Goal: Browse casually

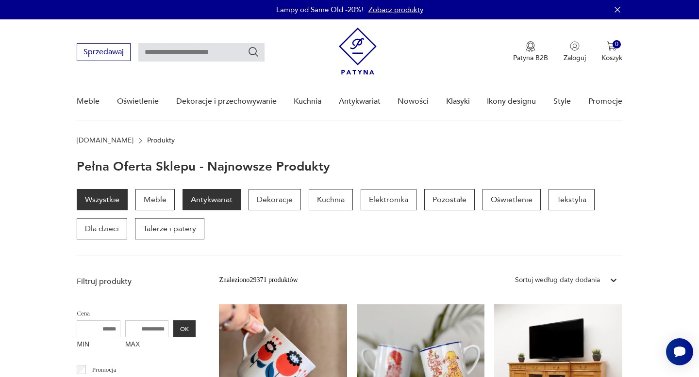
click at [220, 197] on p "Antykwariat" at bounding box center [211, 199] width 58 height 21
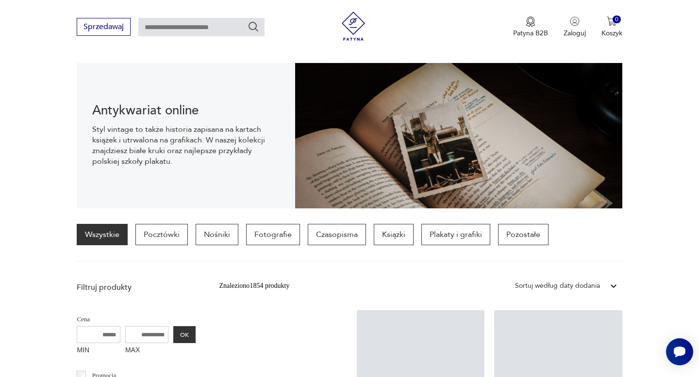
scroll to position [292, 0]
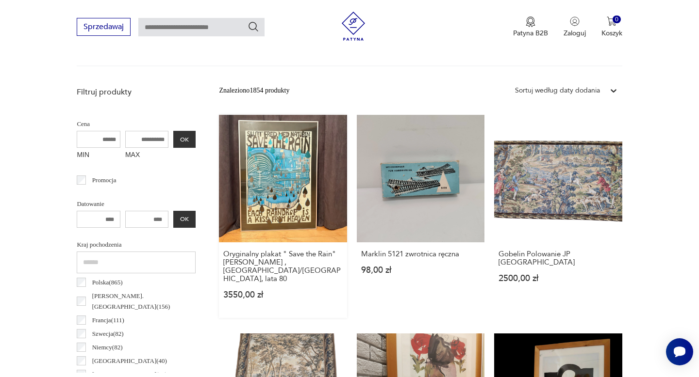
click at [295, 203] on link "Oryginalny plakat " Save the Rain" [PERSON_NAME] , [GEOGRAPHIC_DATA]/[GEOGRAPHI…" at bounding box center [283, 216] width 128 height 203
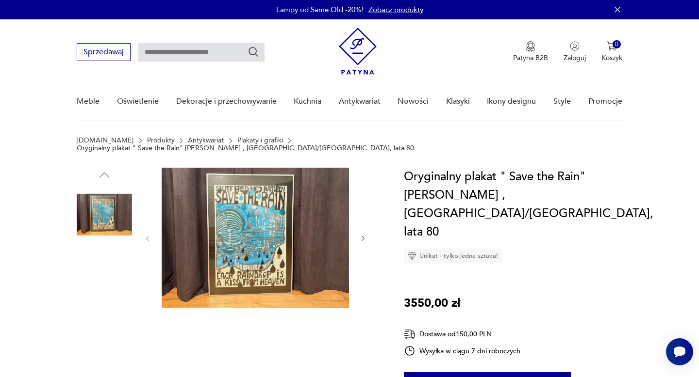
click at [253, 233] on img at bounding box center [255, 238] width 187 height 140
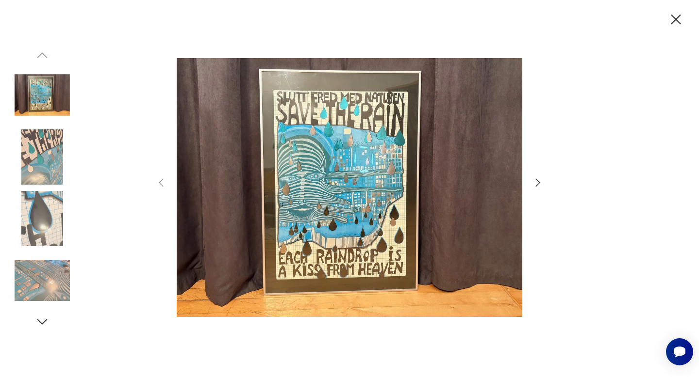
click at [537, 183] on icon "button" at bounding box center [538, 183] width 12 height 12
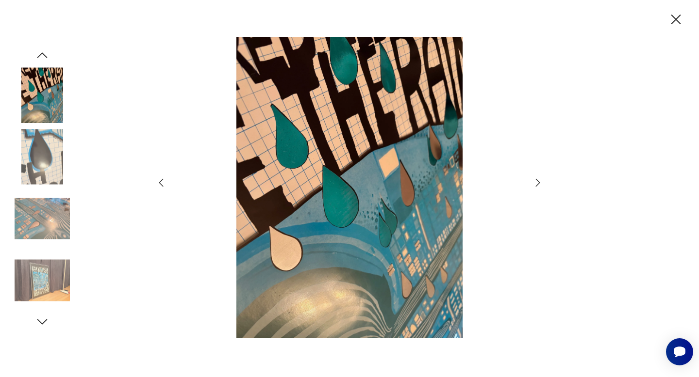
click at [537, 183] on icon "button" at bounding box center [538, 183] width 12 height 12
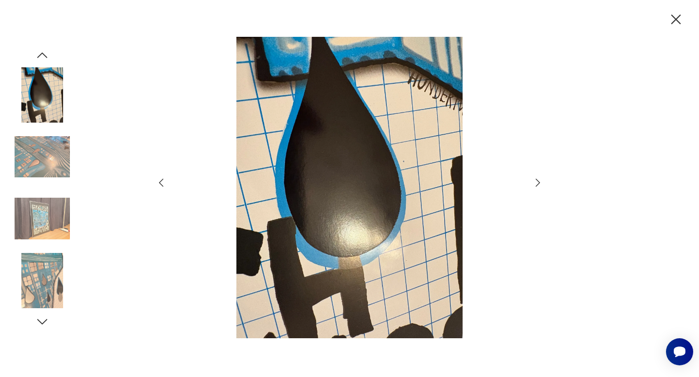
click at [537, 183] on icon "button" at bounding box center [538, 183] width 12 height 12
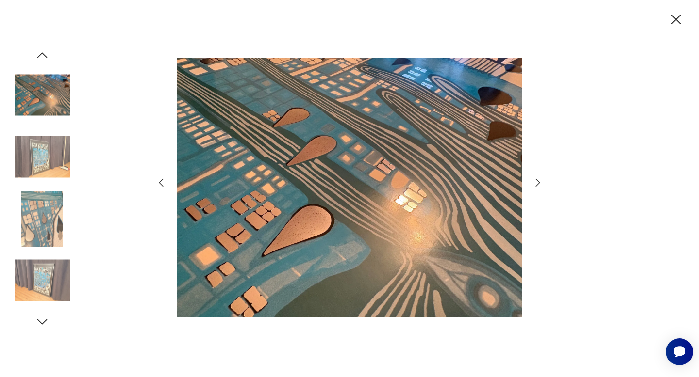
click at [537, 183] on icon "button" at bounding box center [538, 183] width 12 height 12
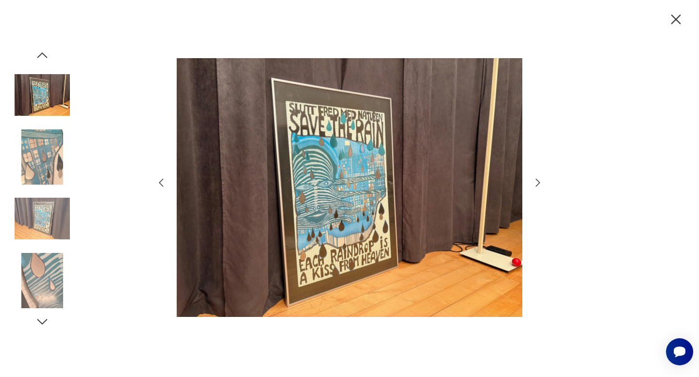
click at [537, 183] on icon "button" at bounding box center [538, 183] width 12 height 12
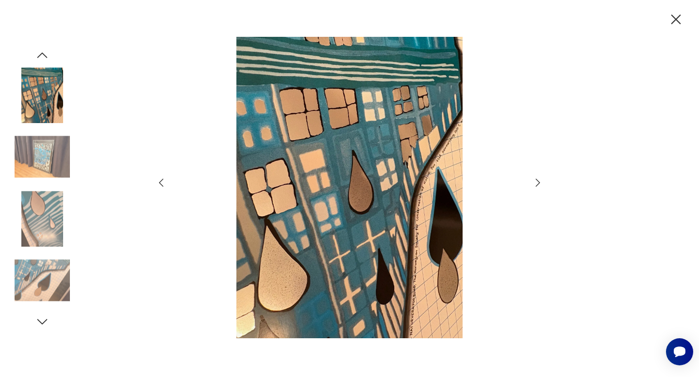
click at [537, 183] on icon "button" at bounding box center [538, 183] width 12 height 12
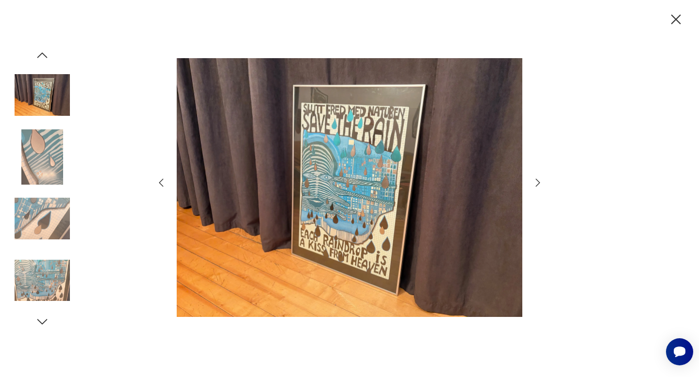
click at [537, 183] on icon "button" at bounding box center [538, 183] width 12 height 12
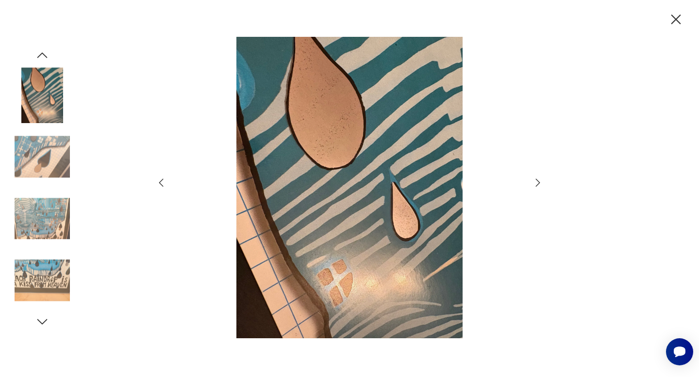
click at [537, 183] on icon "button" at bounding box center [538, 183] width 12 height 12
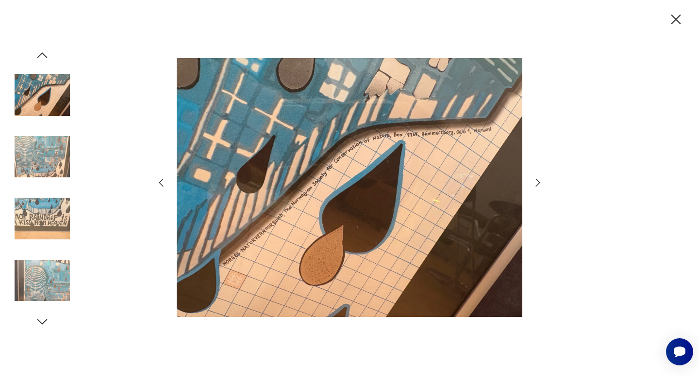
click at [537, 183] on icon "button" at bounding box center [538, 183] width 12 height 12
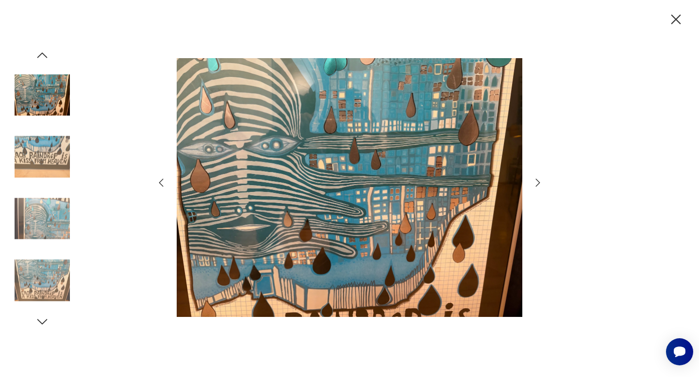
click at [537, 183] on icon "button" at bounding box center [538, 183] width 12 height 12
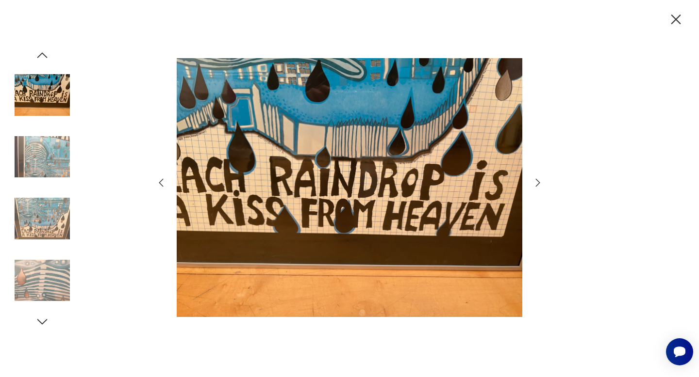
click at [537, 183] on icon "button" at bounding box center [538, 183] width 12 height 12
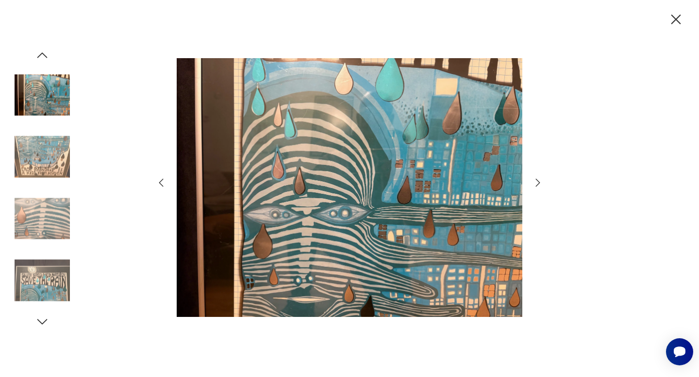
click at [537, 183] on icon "button" at bounding box center [538, 183] width 12 height 12
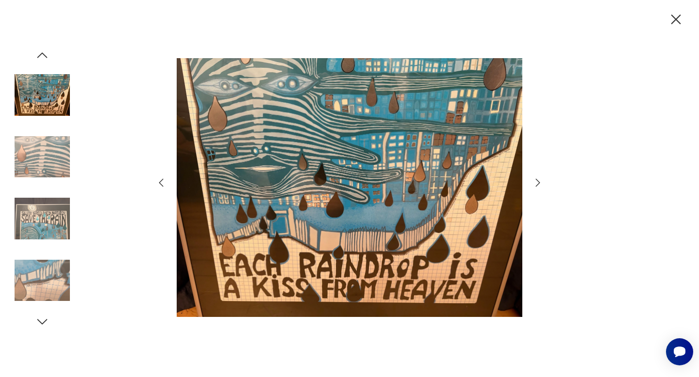
click at [537, 183] on icon "button" at bounding box center [538, 183] width 12 height 12
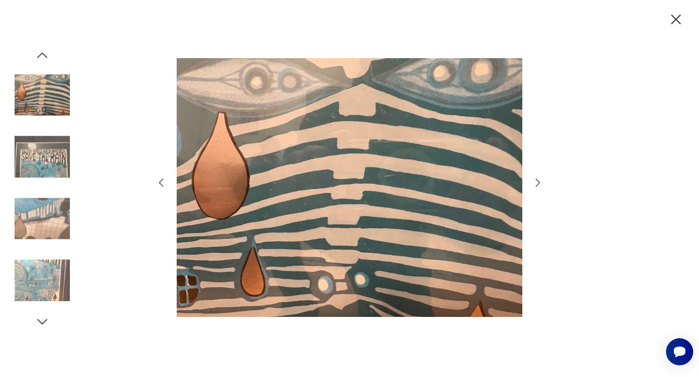
click at [537, 183] on icon "button" at bounding box center [538, 183] width 12 height 12
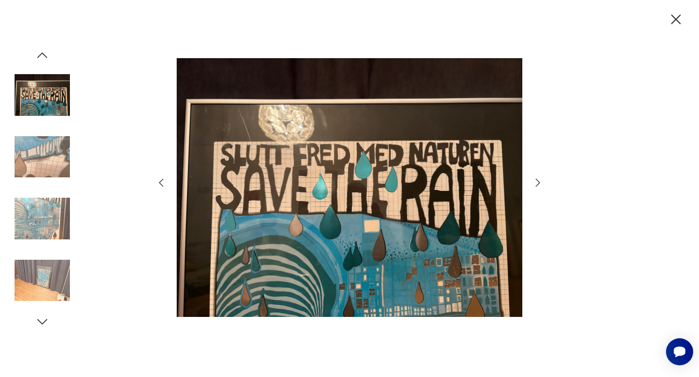
click at [537, 183] on icon "button" at bounding box center [538, 183] width 12 height 12
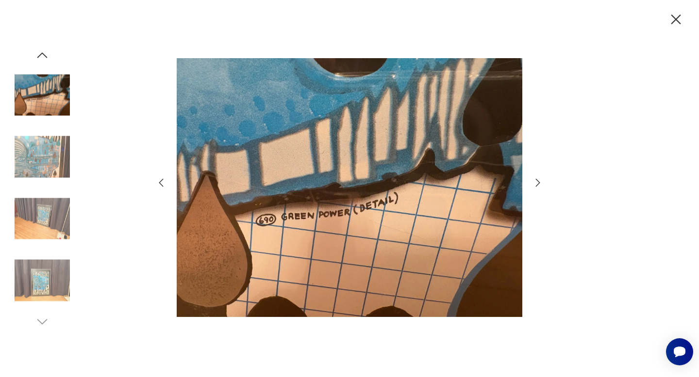
click at [537, 183] on icon "button" at bounding box center [538, 183] width 12 height 12
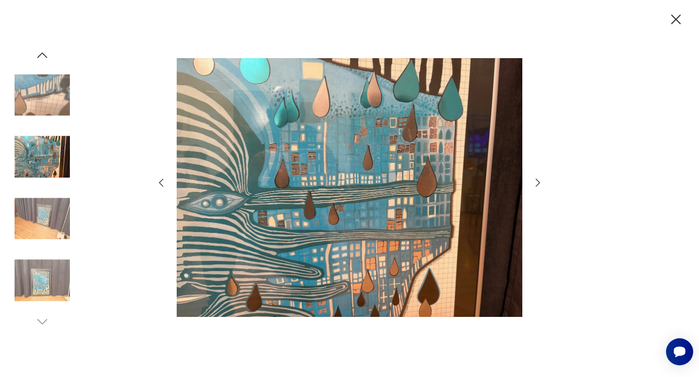
click at [537, 183] on icon "button" at bounding box center [538, 183] width 12 height 12
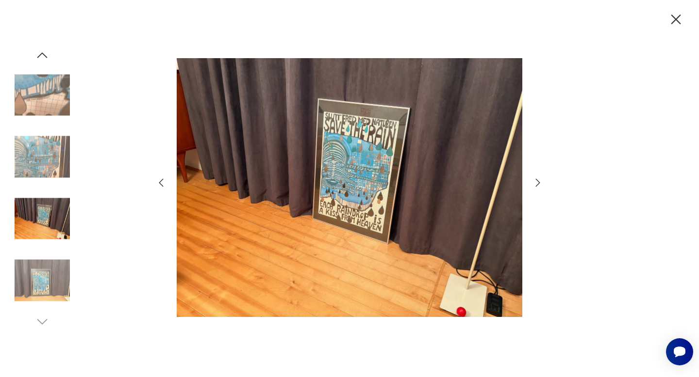
click at [537, 183] on icon "button" at bounding box center [538, 183] width 12 height 12
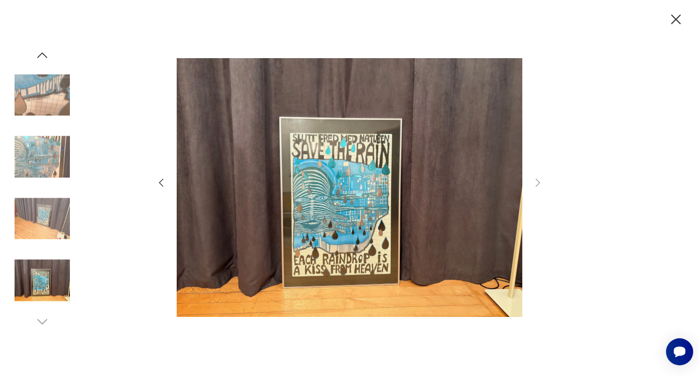
click at [672, 23] on icon "button" at bounding box center [675, 19] width 17 height 17
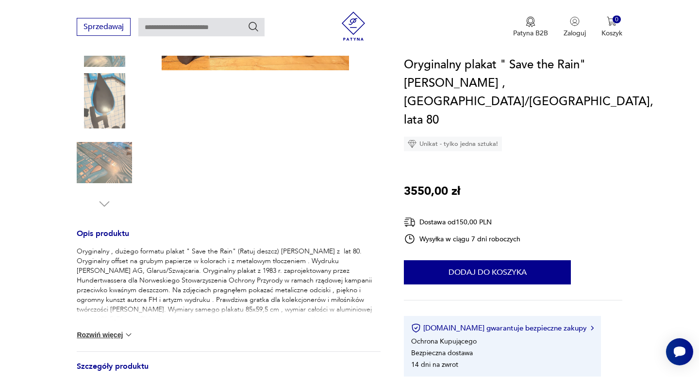
scroll to position [241, 0]
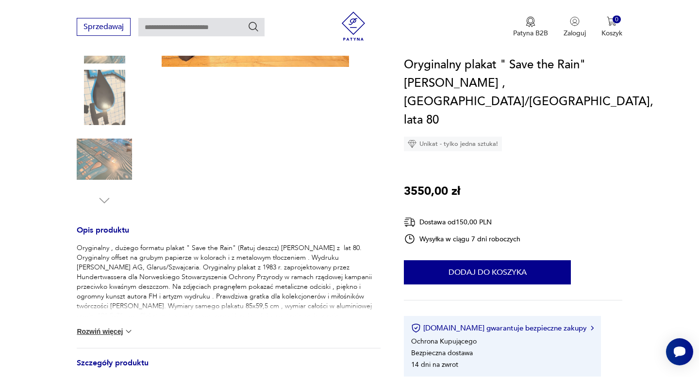
click at [98, 327] on button "Rozwiń więcej" at bounding box center [105, 332] width 56 height 10
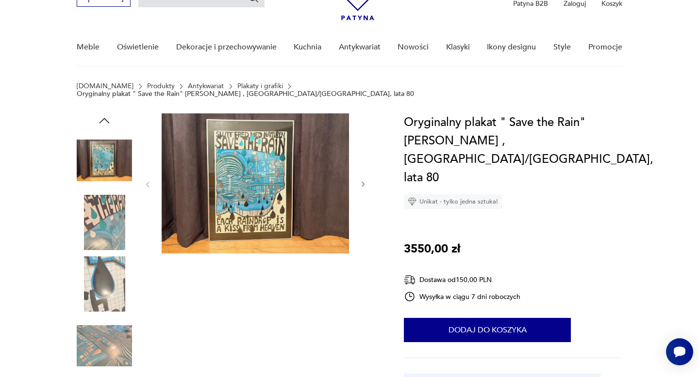
scroll to position [0, 0]
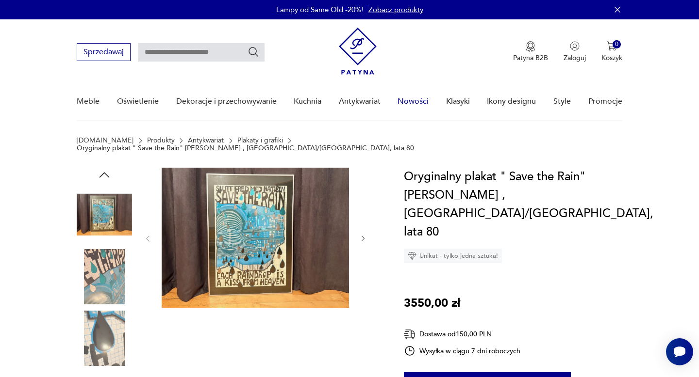
click at [419, 100] on link "Nowości" at bounding box center [412, 101] width 31 height 37
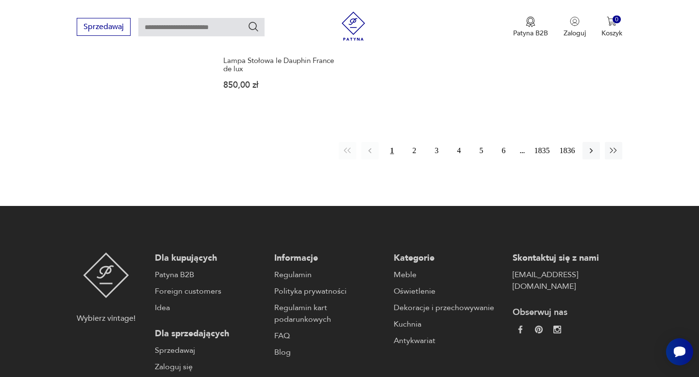
scroll to position [1416, 0]
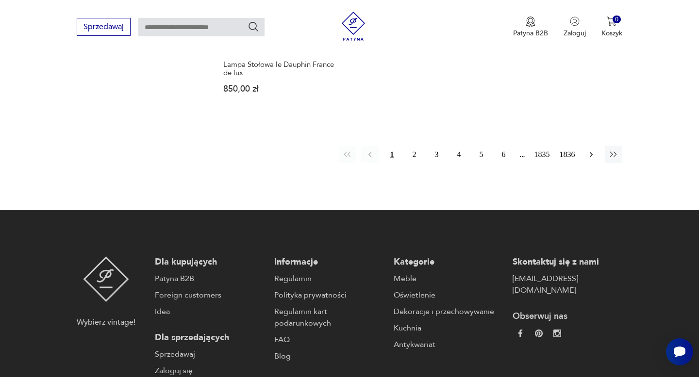
click at [590, 150] on icon "button" at bounding box center [591, 155] width 10 height 10
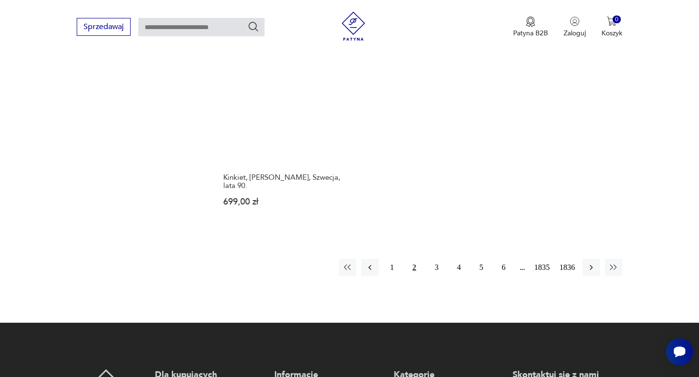
scroll to position [1300, 0]
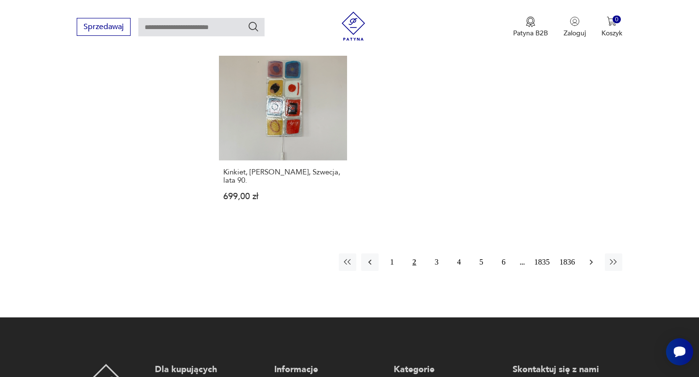
click at [588, 258] on icon "button" at bounding box center [591, 263] width 10 height 10
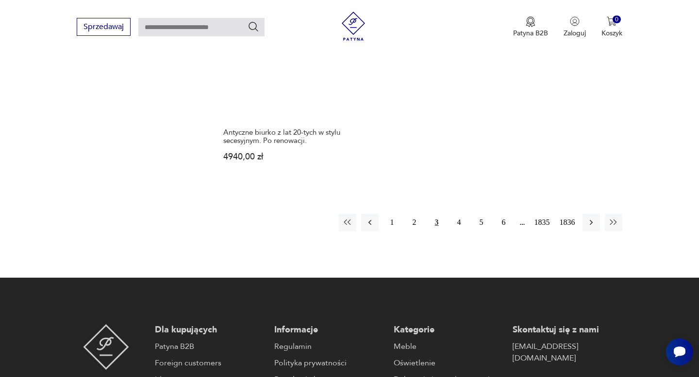
scroll to position [1362, 0]
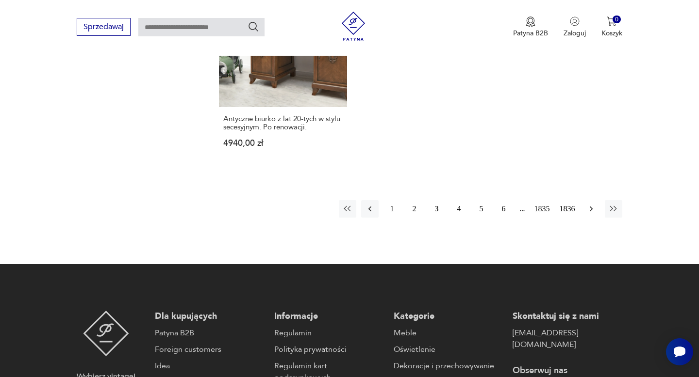
click at [590, 211] on icon "button" at bounding box center [590, 209] width 3 height 5
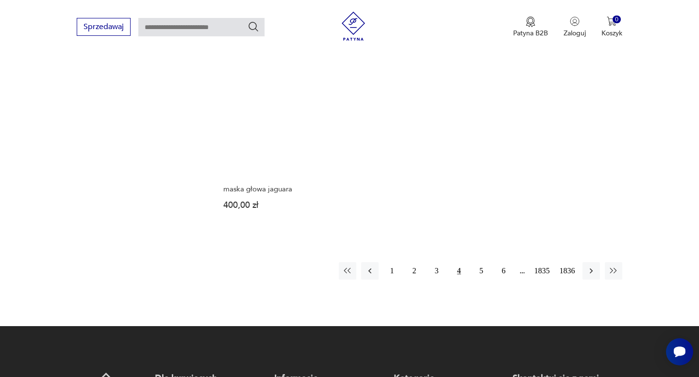
scroll to position [1260, 0]
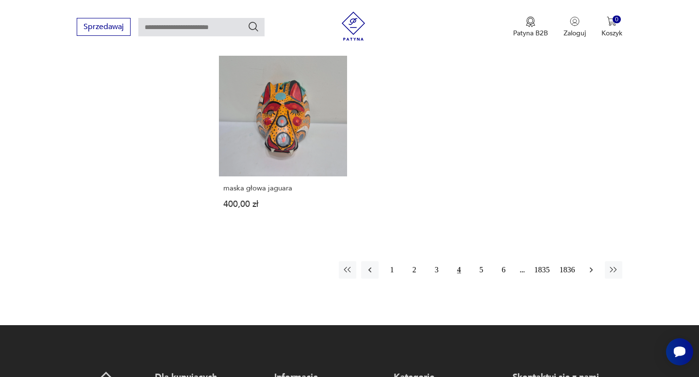
click at [592, 269] on icon "button" at bounding box center [591, 270] width 10 height 10
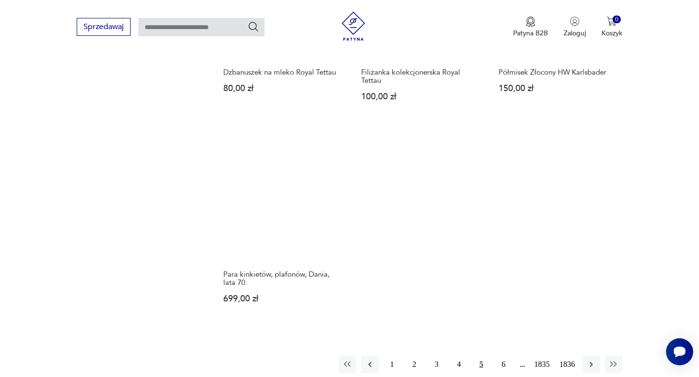
scroll to position [1183, 0]
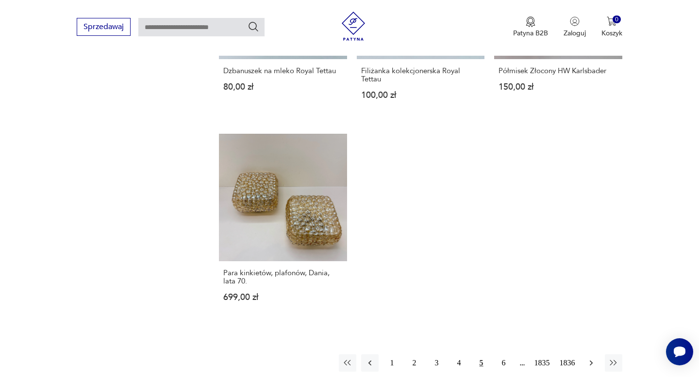
click at [592, 358] on icon "button" at bounding box center [591, 363] width 10 height 10
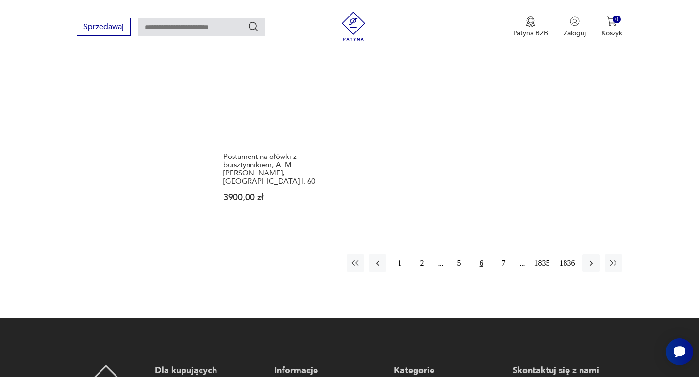
scroll to position [1348, 0]
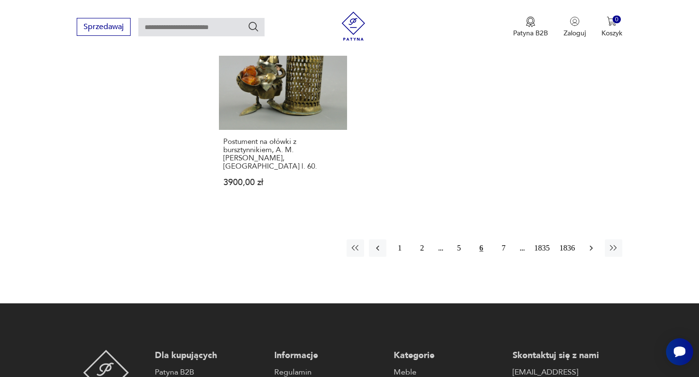
click at [591, 244] on icon "button" at bounding box center [591, 249] width 10 height 10
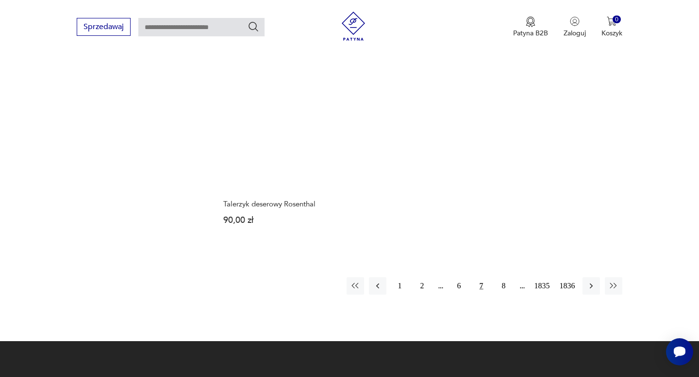
scroll to position [1256, 0]
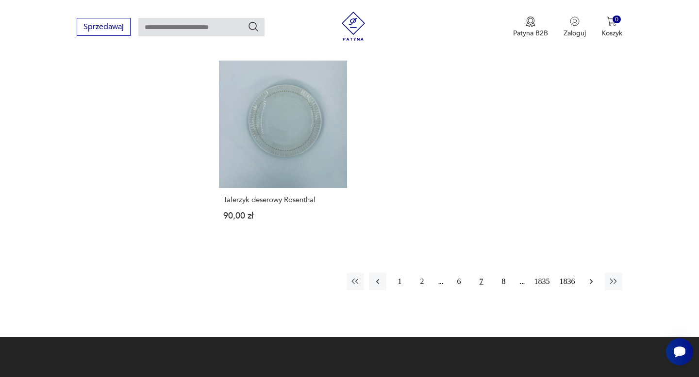
click at [591, 283] on icon "button" at bounding box center [590, 281] width 3 height 5
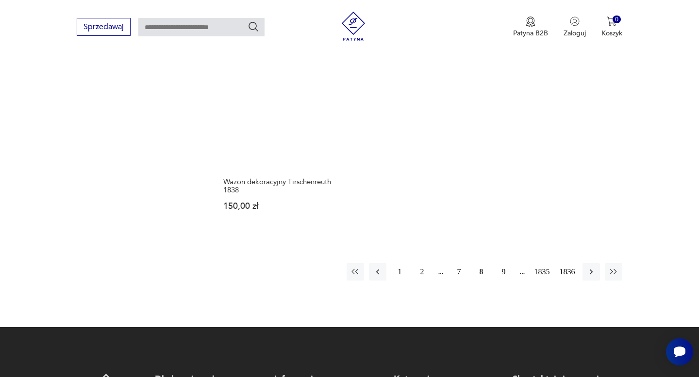
scroll to position [1284, 0]
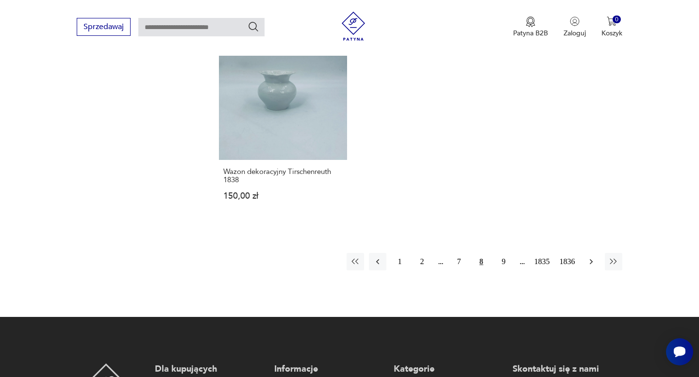
click at [591, 260] on icon "button" at bounding box center [590, 262] width 3 height 5
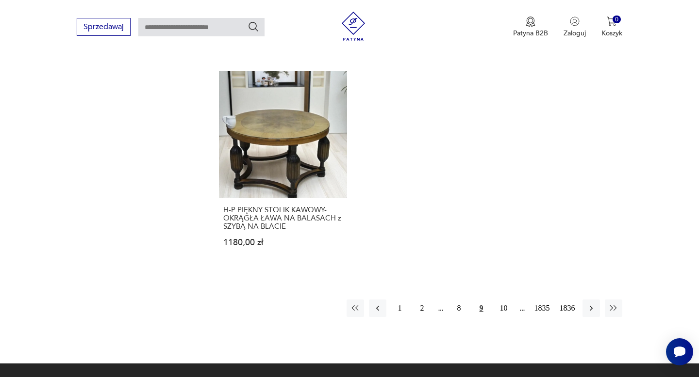
scroll to position [1296, 0]
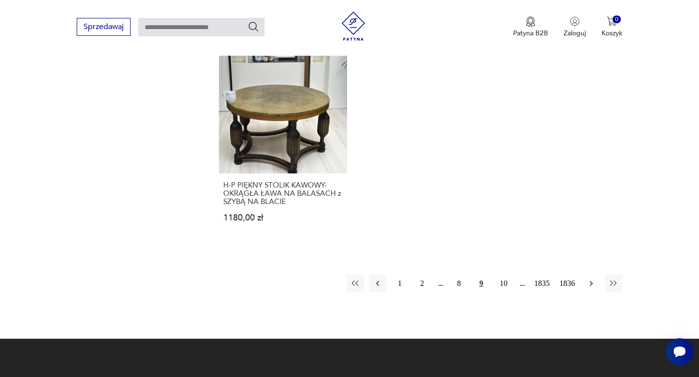
click at [591, 283] on icon "button" at bounding box center [590, 283] width 3 height 5
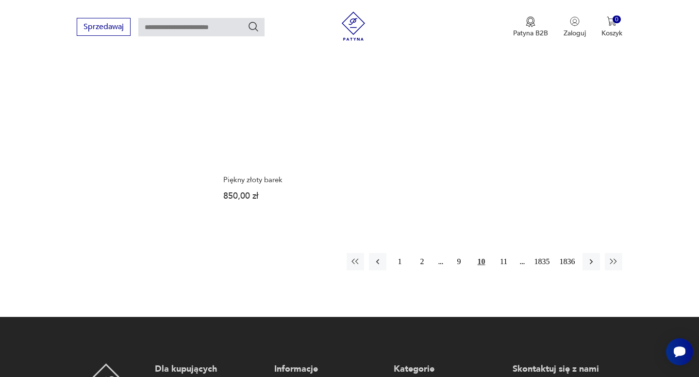
scroll to position [1321, 0]
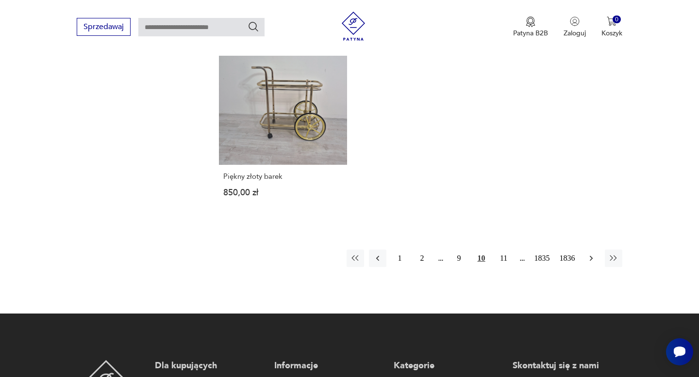
click at [591, 260] on icon "button" at bounding box center [591, 259] width 10 height 10
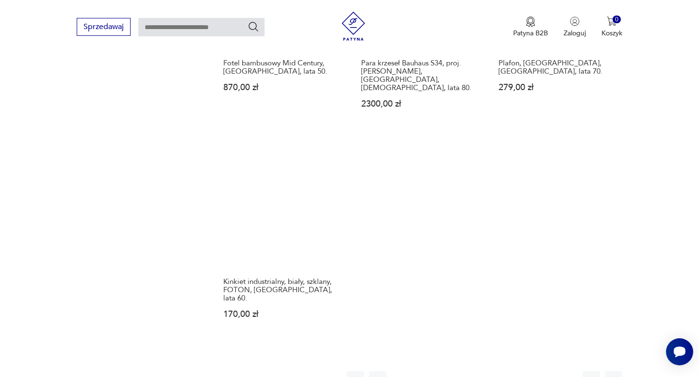
scroll to position [1225, 0]
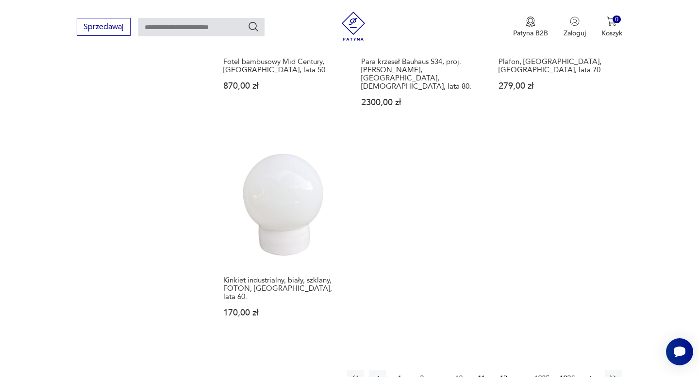
click at [590, 374] on icon "button" at bounding box center [591, 379] width 10 height 10
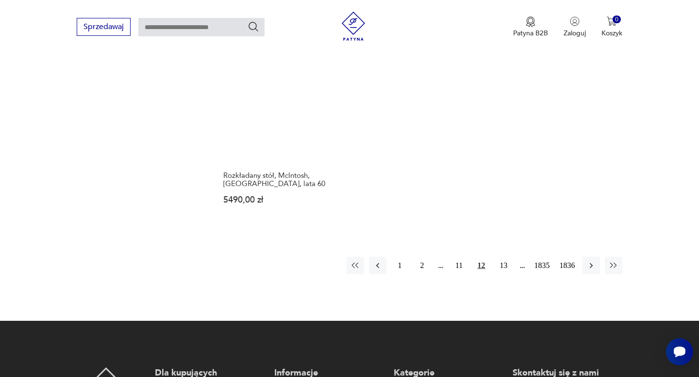
scroll to position [1305, 0]
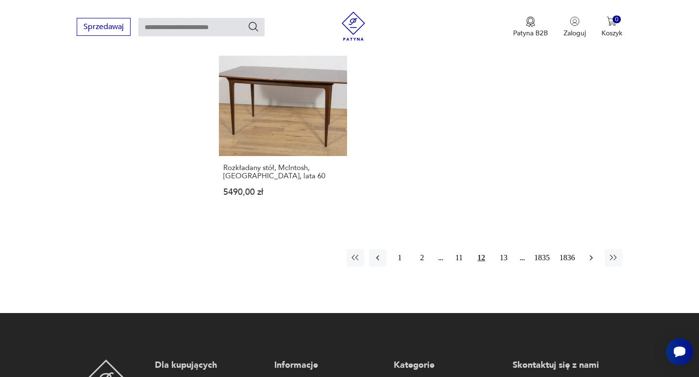
click at [592, 253] on icon "button" at bounding box center [591, 258] width 10 height 10
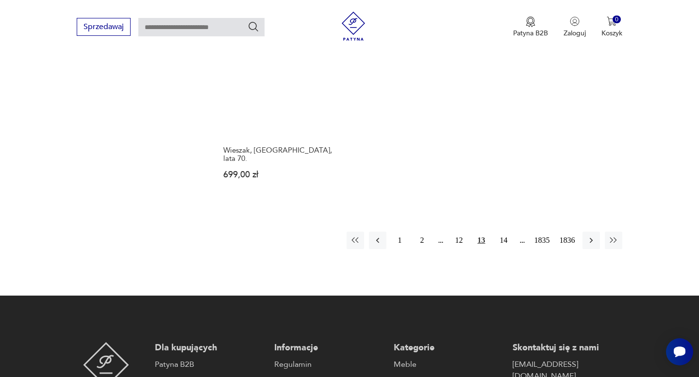
scroll to position [1366, 0]
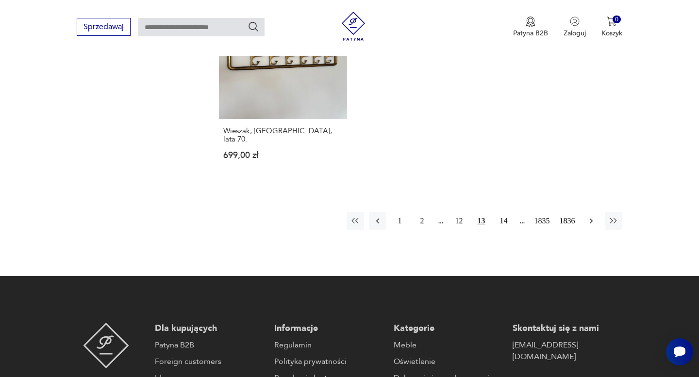
click at [592, 216] on icon "button" at bounding box center [591, 221] width 10 height 10
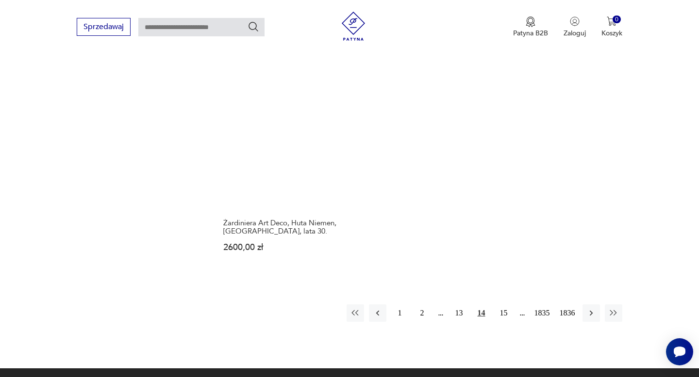
scroll to position [1275, 0]
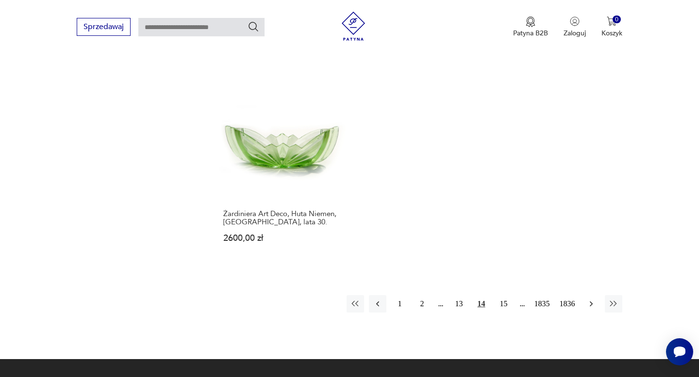
click at [593, 299] on icon "button" at bounding box center [591, 304] width 10 height 10
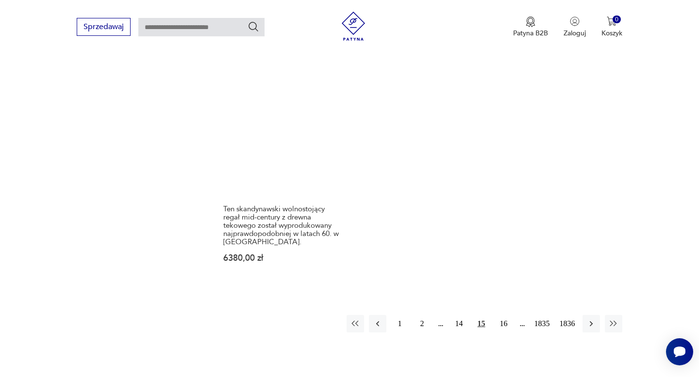
scroll to position [1279, 0]
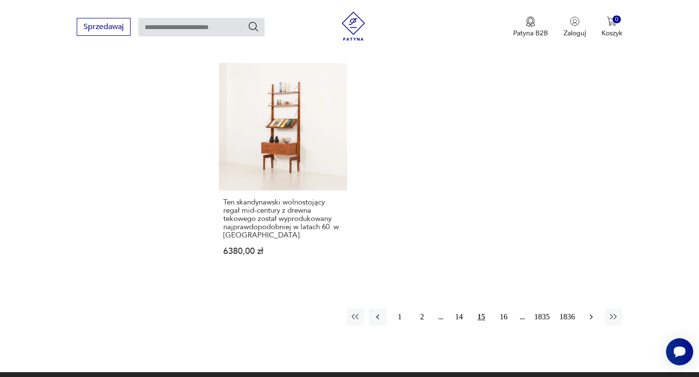
click at [592, 312] on icon "button" at bounding box center [591, 317] width 10 height 10
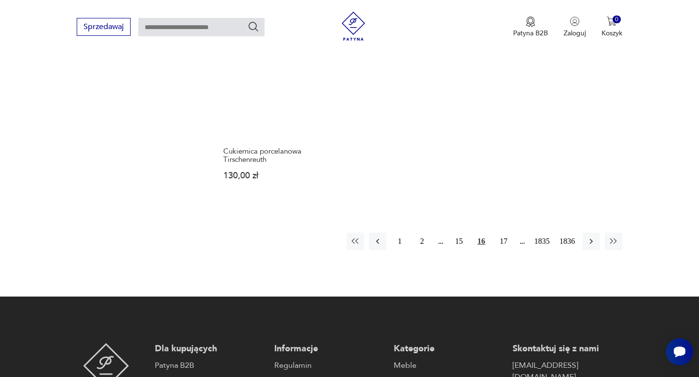
scroll to position [1355, 0]
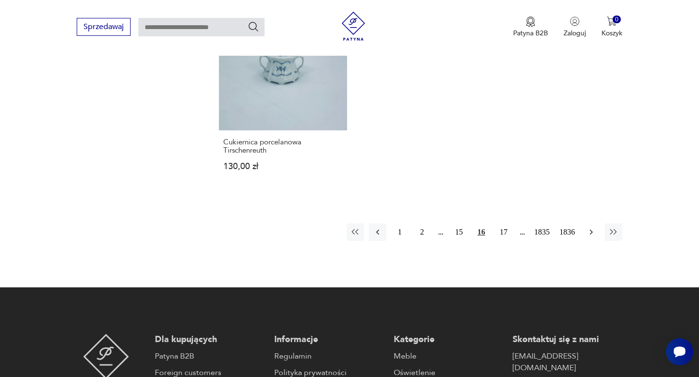
click at [591, 227] on icon "button" at bounding box center [591, 232] width 10 height 10
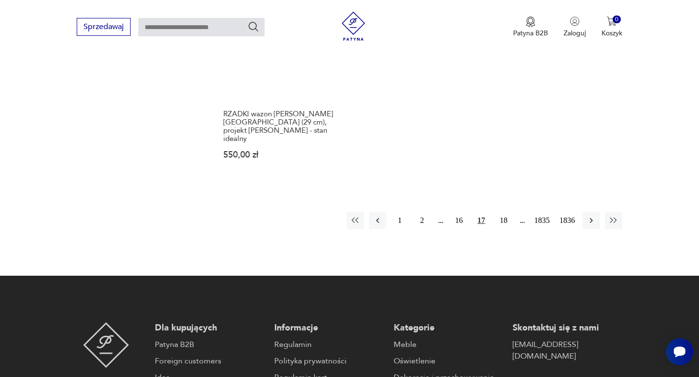
scroll to position [1367, 0]
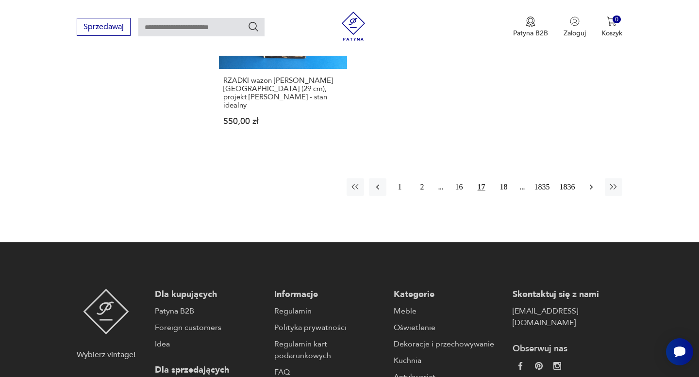
click at [591, 188] on icon "button" at bounding box center [590, 187] width 3 height 5
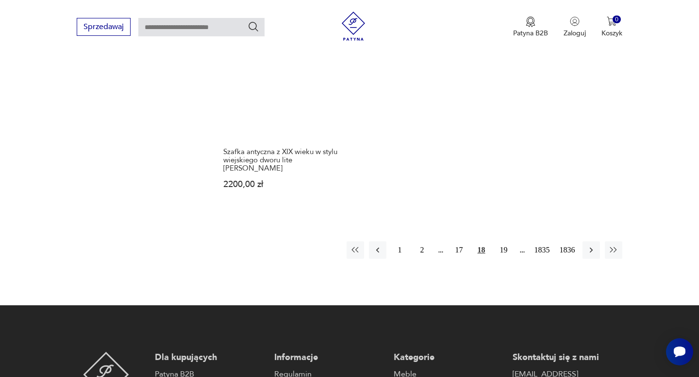
scroll to position [1363, 0]
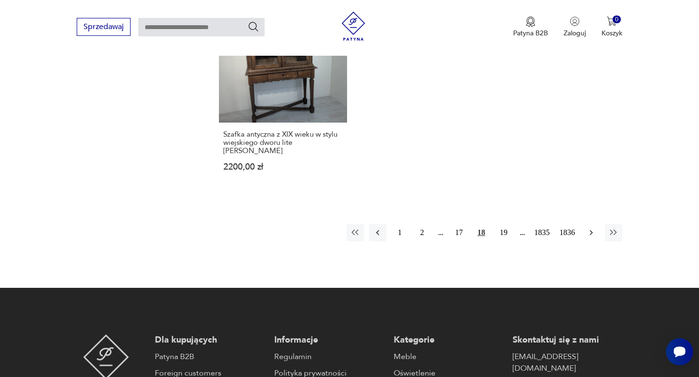
click at [591, 230] on icon "button" at bounding box center [590, 232] width 3 height 5
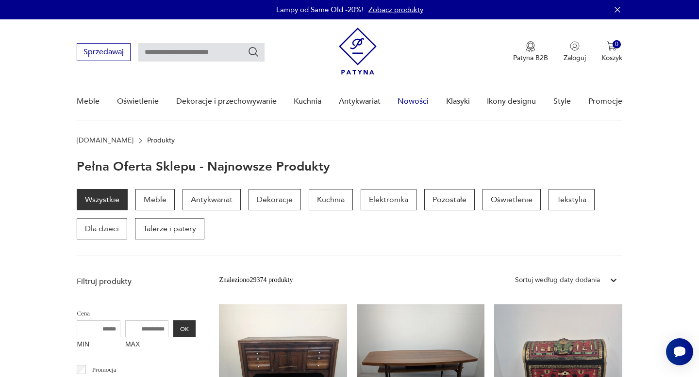
click at [408, 102] on link "Nowości" at bounding box center [412, 101] width 31 height 37
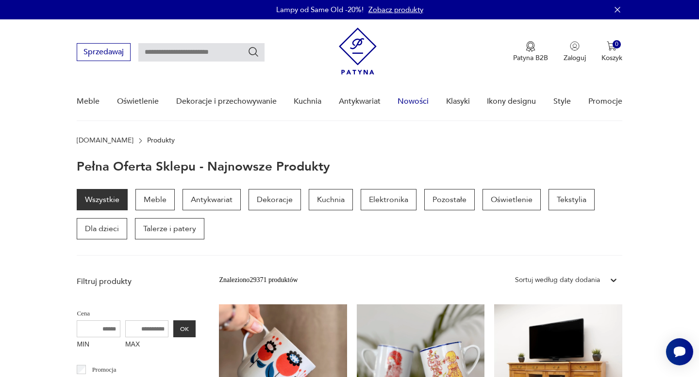
click at [413, 99] on link "Nowości" at bounding box center [412, 101] width 31 height 37
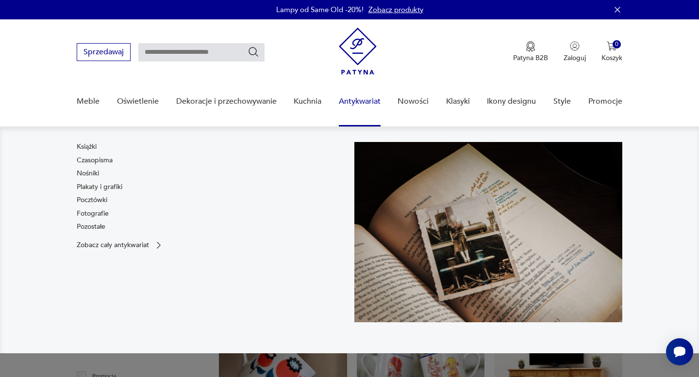
click at [374, 101] on link "Antykwariat" at bounding box center [360, 101] width 42 height 37
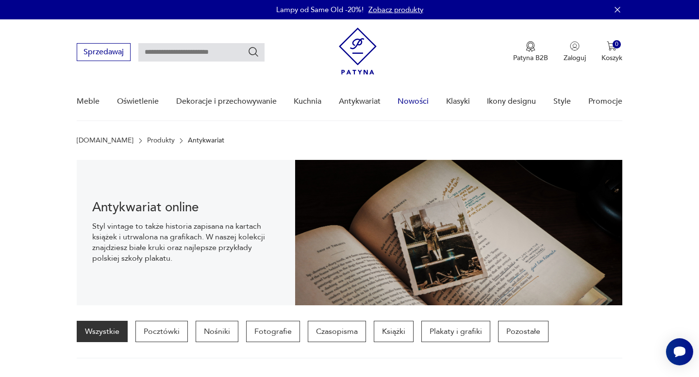
click at [410, 100] on link "Nowości" at bounding box center [412, 101] width 31 height 37
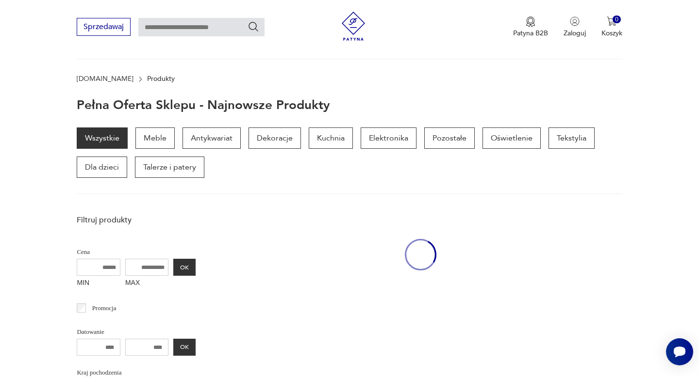
scroll to position [126, 0]
